Goal: Check status

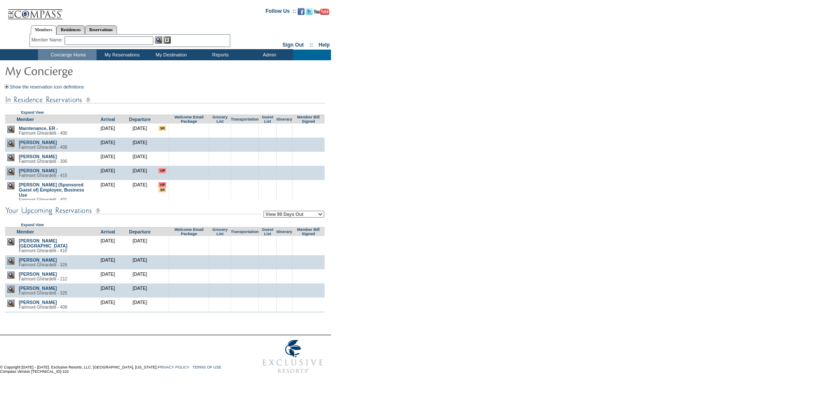
drag, startPoint x: 436, startPoint y: 155, endPoint x: 398, endPoint y: 120, distance: 51.7
click at [414, 143] on form "Follow Us ::" at bounding box center [408, 189] width 817 height 375
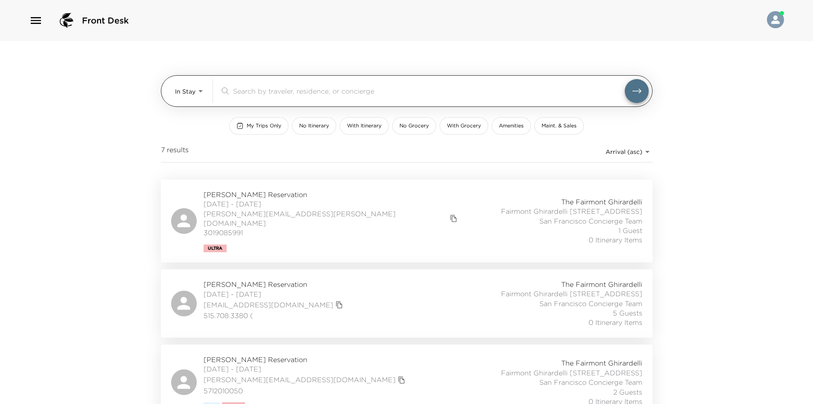
click at [190, 96] on body "Front Desk In Stay In-Stay ​ My Trips Only No Itinerary With Itinerary No Groce…" at bounding box center [406, 202] width 813 height 404
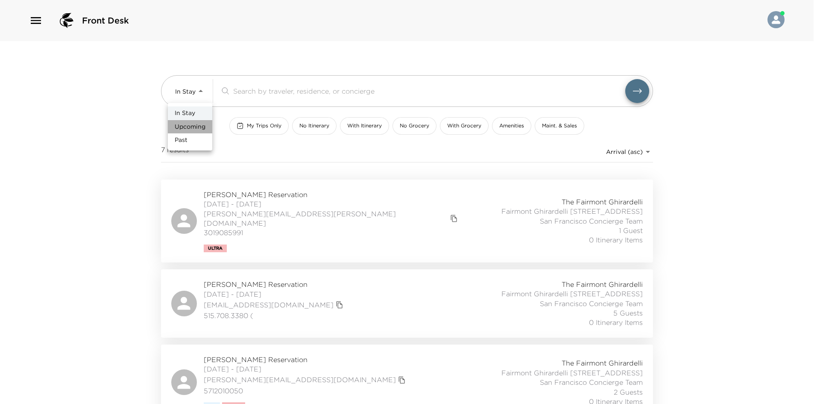
click at [184, 129] on span "Upcoming" at bounding box center [190, 127] width 31 height 9
type input "Upcoming"
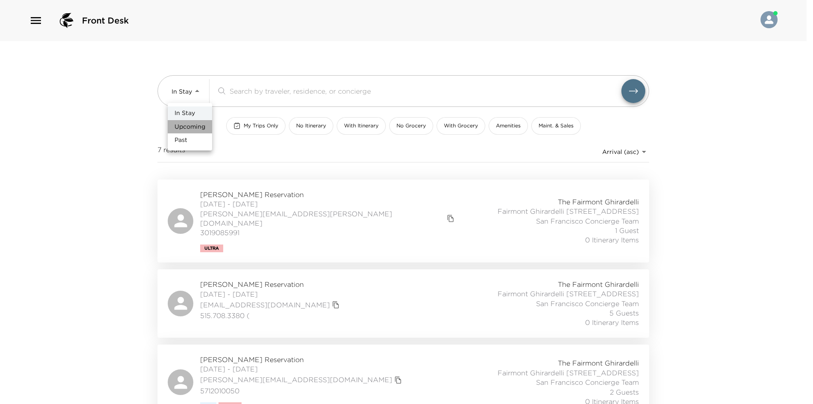
click at [138, 138] on div at bounding box center [406, 202] width 813 height 404
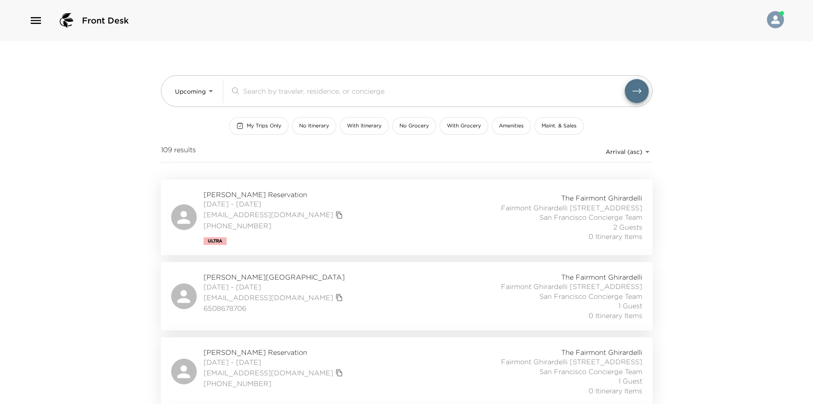
drag, startPoint x: 0, startPoint y: 215, endPoint x: 110, endPoint y: 296, distance: 136.3
click at [111, 296] on div "Front Desk Upcoming Upcoming ​ My Trips Only No Itinerary With Itinerary No Gro…" at bounding box center [406, 202] width 813 height 404
drag, startPoint x: 100, startPoint y: 295, endPoint x: 59, endPoint y: 317, distance: 46.8
click at [55, 315] on div "Front Desk Upcoming Upcoming ​ My Trips Only No Itinerary With Itinerary No Gro…" at bounding box center [406, 202] width 813 height 404
click at [353, 205] on div "[PERSON_NAME] Reservation [DATE] - [DATE] [EMAIL_ADDRESS][DOMAIN_NAME] [PHONE_N…" at bounding box center [406, 217] width 471 height 55
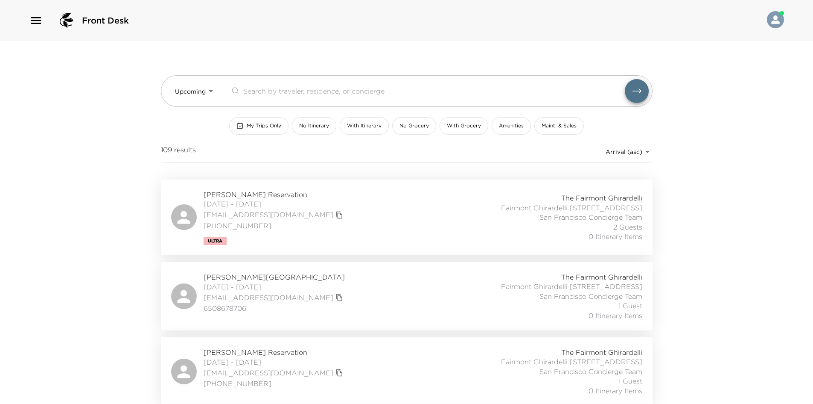
click at [335, 294] on div "[PERSON_NAME][GEOGRAPHIC_DATA] [DATE] - [DATE] [EMAIL_ADDRESS][DOMAIN_NAME] 650…" at bounding box center [406, 296] width 471 height 48
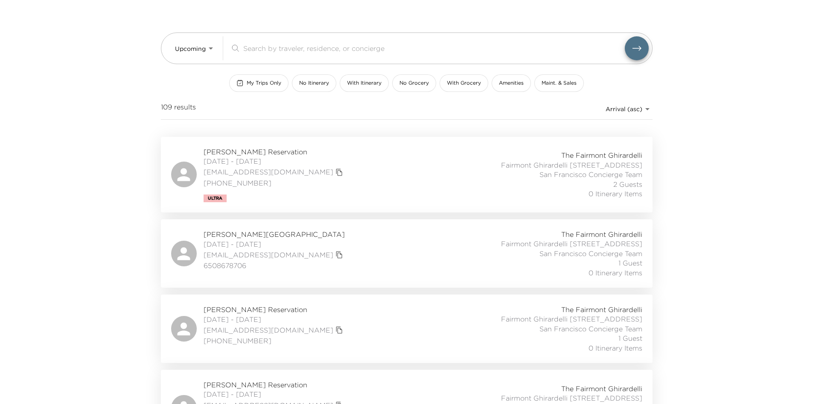
drag, startPoint x: 114, startPoint y: 184, endPoint x: 87, endPoint y: 177, distance: 28.0
click at [87, 177] on div "Front Desk Upcoming Upcoming ​ My Trips Only No Itinerary With Itinerary No Gro…" at bounding box center [406, 159] width 813 height 404
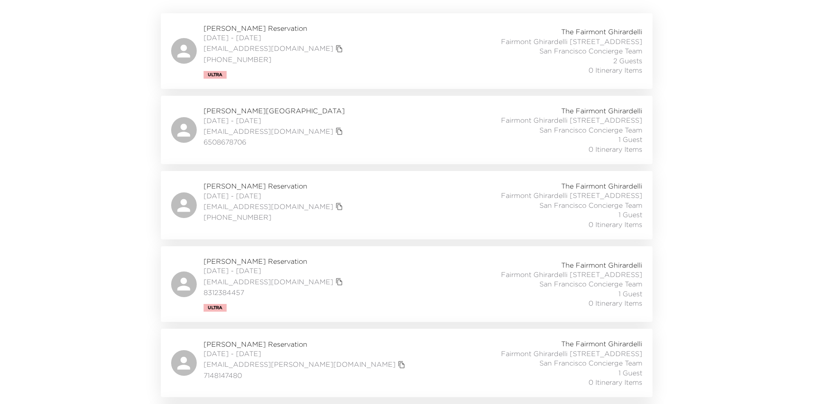
scroll to position [171, 0]
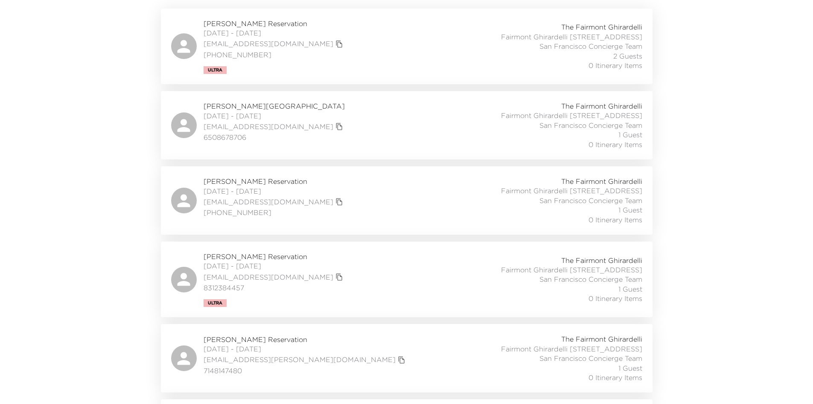
drag, startPoint x: 86, startPoint y: 173, endPoint x: 59, endPoint y: 97, distance: 80.6
click at [59, 97] on div "Front Desk Upcoming Upcoming ​ My Trips Only No Itinerary With Itinerary No Gro…" at bounding box center [406, 31] width 813 height 404
drag, startPoint x: 87, startPoint y: 105, endPoint x: 99, endPoint y: 85, distance: 23.6
click at [99, 85] on div "Front Desk Upcoming Upcoming ​ My Trips Only No Itinerary With Itinerary No Gro…" at bounding box center [406, 31] width 813 height 404
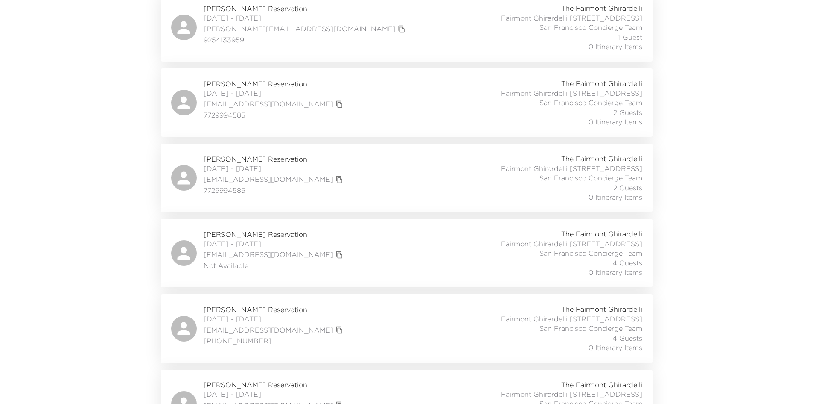
scroll to position [4149, 0]
